Goal: Check status: Check status

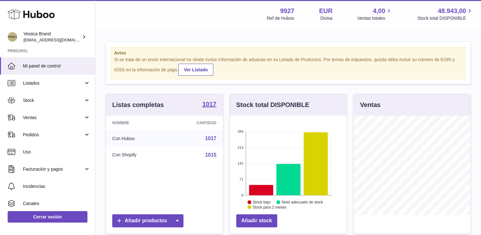
scroll to position [99, 117]
click at [64, 87] on link "Listados" at bounding box center [47, 82] width 95 height 17
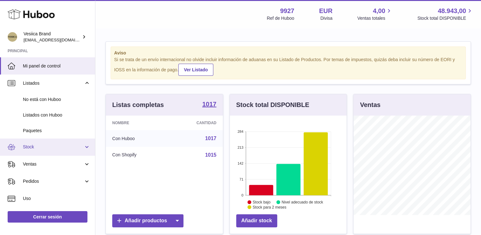
click at [37, 146] on span "Stock" at bounding box center [53, 147] width 61 height 6
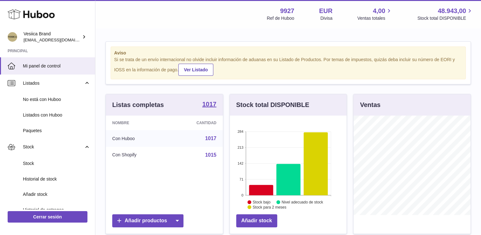
scroll to position [16, 0]
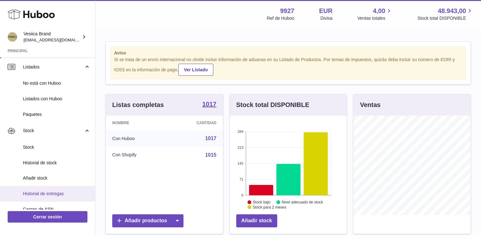
click at [41, 191] on span "Historial de entregas" at bounding box center [56, 193] width 67 height 6
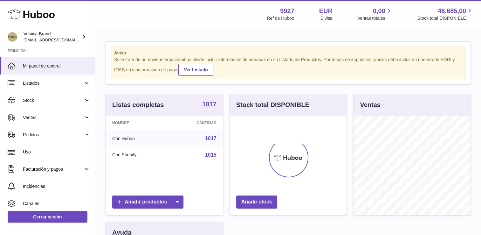
scroll to position [99, 117]
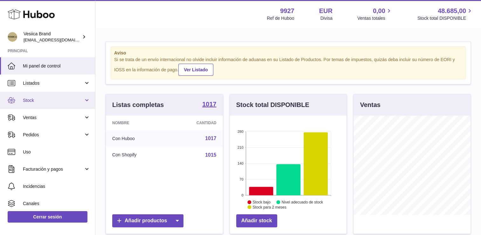
click at [45, 104] on link "Stock" at bounding box center [47, 100] width 95 height 17
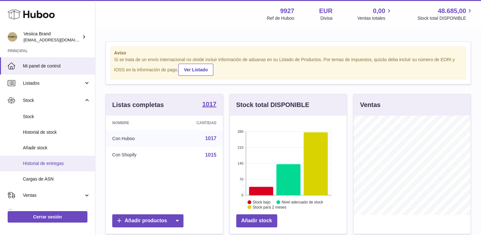
click at [42, 167] on link "Historial de entregas" at bounding box center [47, 163] width 95 height 16
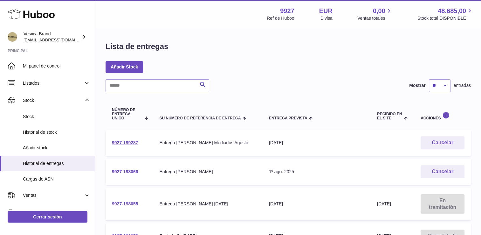
click at [123, 171] on link "9927-198066" at bounding box center [125, 171] width 26 height 5
click at [153, 143] on td "Su número de referencia de entrega Entrega [PERSON_NAME] Mediados Agosto" at bounding box center [207, 143] width 109 height 26
click at [130, 141] on link "9927-199287" at bounding box center [125, 142] width 26 height 5
click at [132, 172] on link "9927-198066" at bounding box center [125, 171] width 26 height 5
click at [134, 141] on link "9927-199287" at bounding box center [125, 142] width 26 height 5
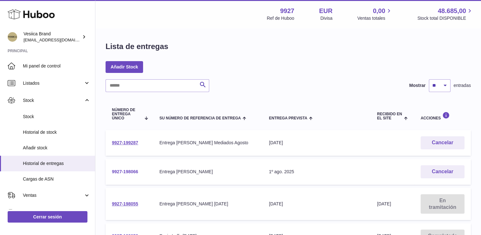
click at [124, 172] on link "9927-198066" at bounding box center [125, 171] width 26 height 5
click at [448, 170] on button "Cancelar" at bounding box center [442, 171] width 44 height 13
drag, startPoint x: 146, startPoint y: 142, endPoint x: 103, endPoint y: 144, distance: 42.6
click at [148, 146] on td "9927-199287" at bounding box center [128, 143] width 47 height 26
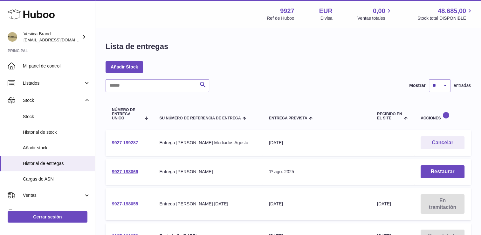
drag, startPoint x: 140, startPoint y: 141, endPoint x: 112, endPoint y: 142, distance: 28.0
click at [112, 142] on td "9927-199287" at bounding box center [128, 143] width 47 height 26
drag, startPoint x: 112, startPoint y: 142, endPoint x: 116, endPoint y: 142, distance: 3.9
copy link "9927-199287"
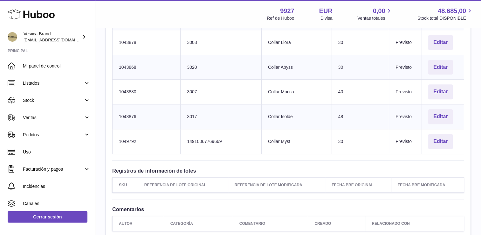
scroll to position [358, 0]
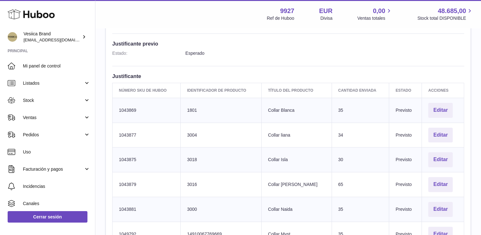
scroll to position [162, 0]
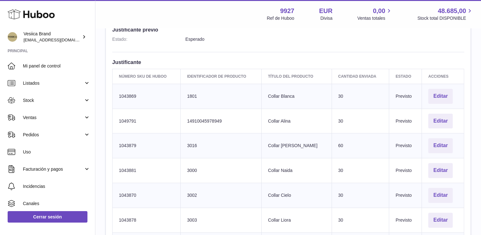
scroll to position [145, 0]
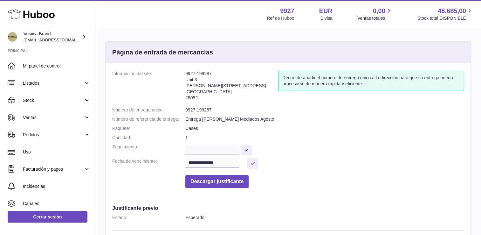
drag, startPoint x: 460, startPoint y: 47, endPoint x: 463, endPoint y: 102, distance: 55.0
drag, startPoint x: 463, startPoint y: 102, endPoint x: 475, endPoint y: 99, distance: 13.0
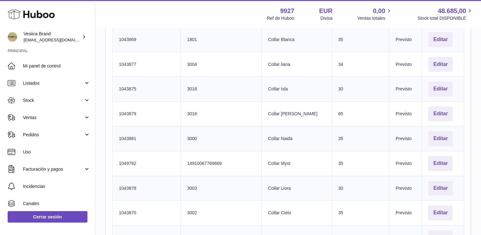
scroll to position [178, 0]
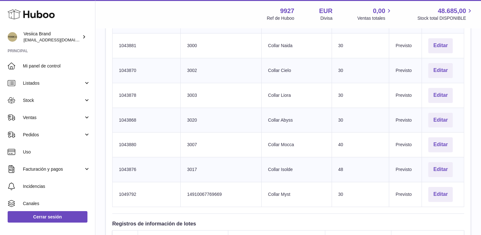
scroll to position [304, 0]
